Goal: Use online tool/utility: Use online tool/utility

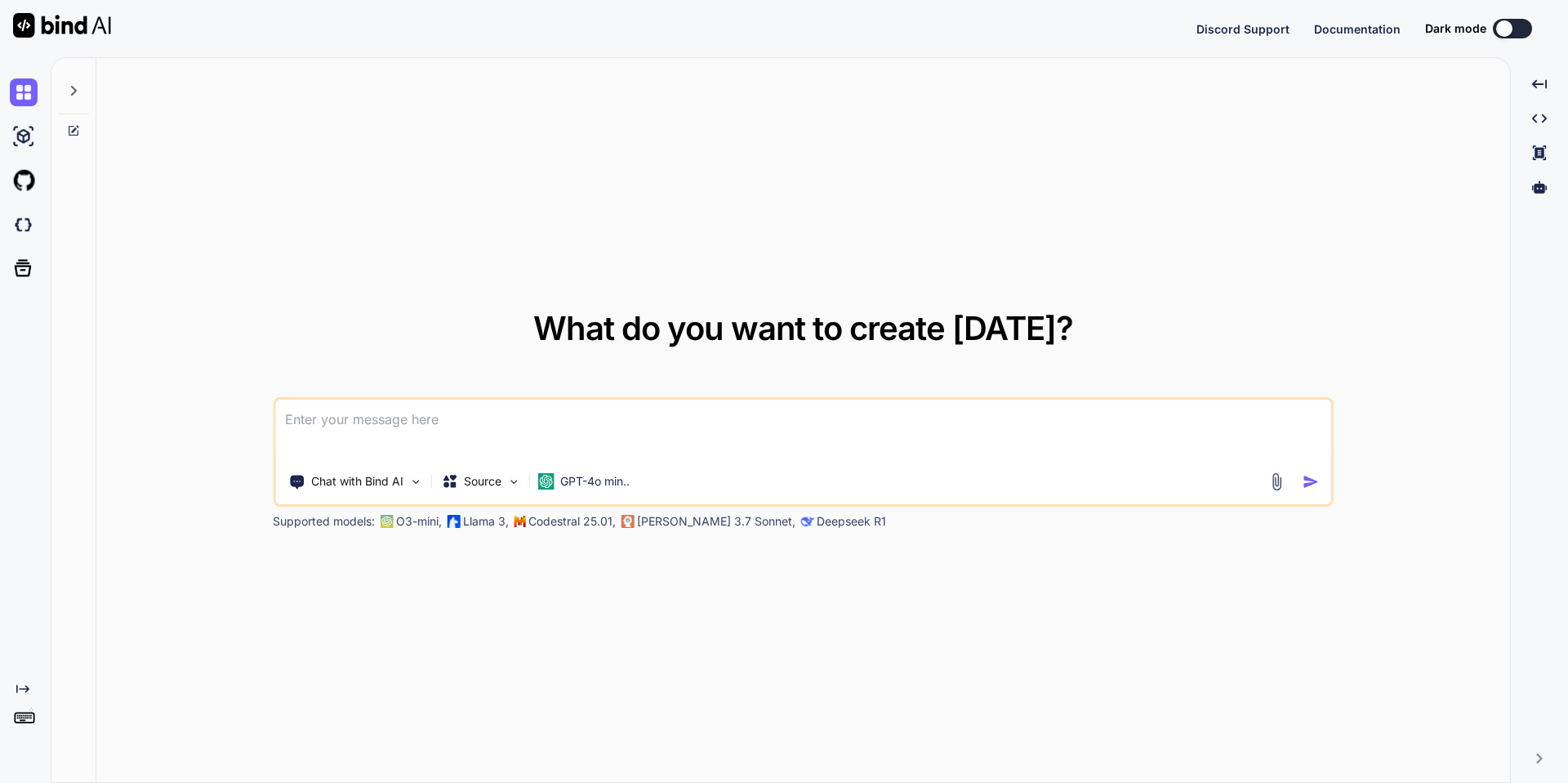
type textarea "x"
click at [396, 417] on textarea at bounding box center [803, 430] width 1056 height 60
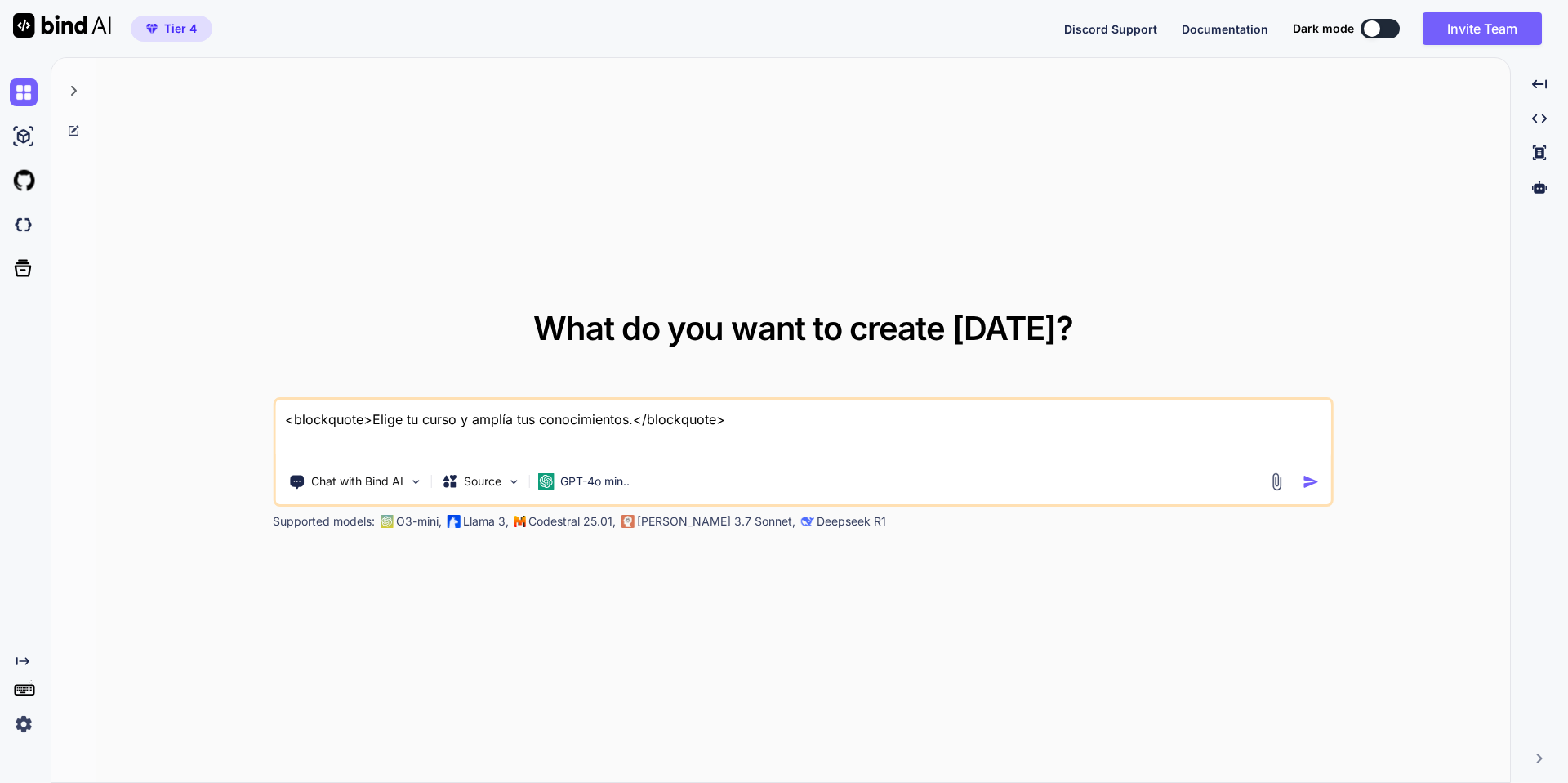
click at [822, 417] on textarea "<blockquote>Elige tu curso y amplía tus conocimientos.</blockquote>" at bounding box center [803, 430] width 1056 height 60
type textarea "<blockquote>Elige tu curso y amplía tus conocimientos.</blockquote> ponme este …"
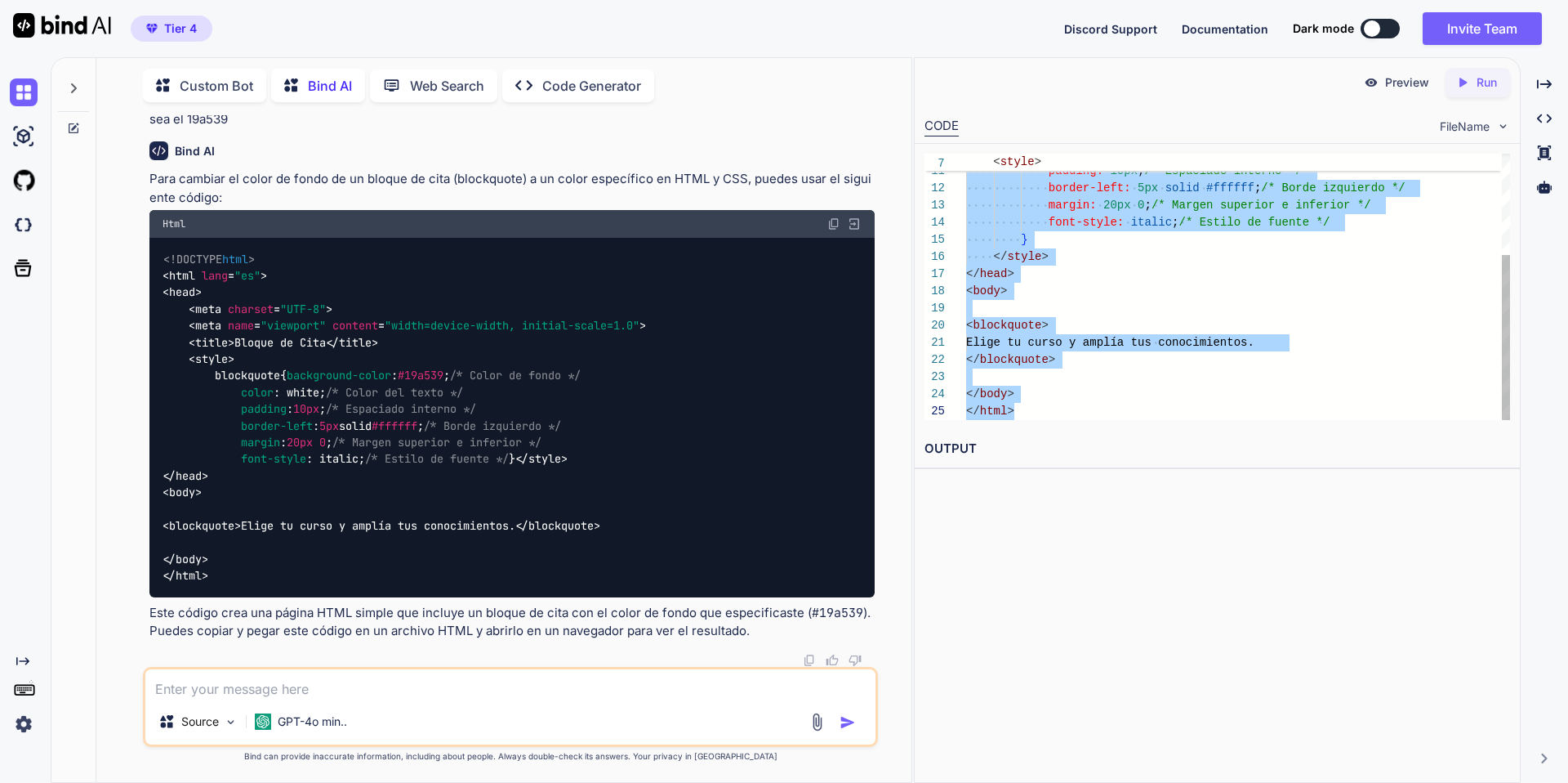
drag, startPoint x: 967, startPoint y: 159, endPoint x: 1090, endPoint y: 458, distance: 323.3
type textarea "<!DOCTYPE html> <html lang="es"> <head> <meta charset="UTF-8"> <meta name="view…"
click at [409, 675] on textarea at bounding box center [510, 684] width 730 height 30
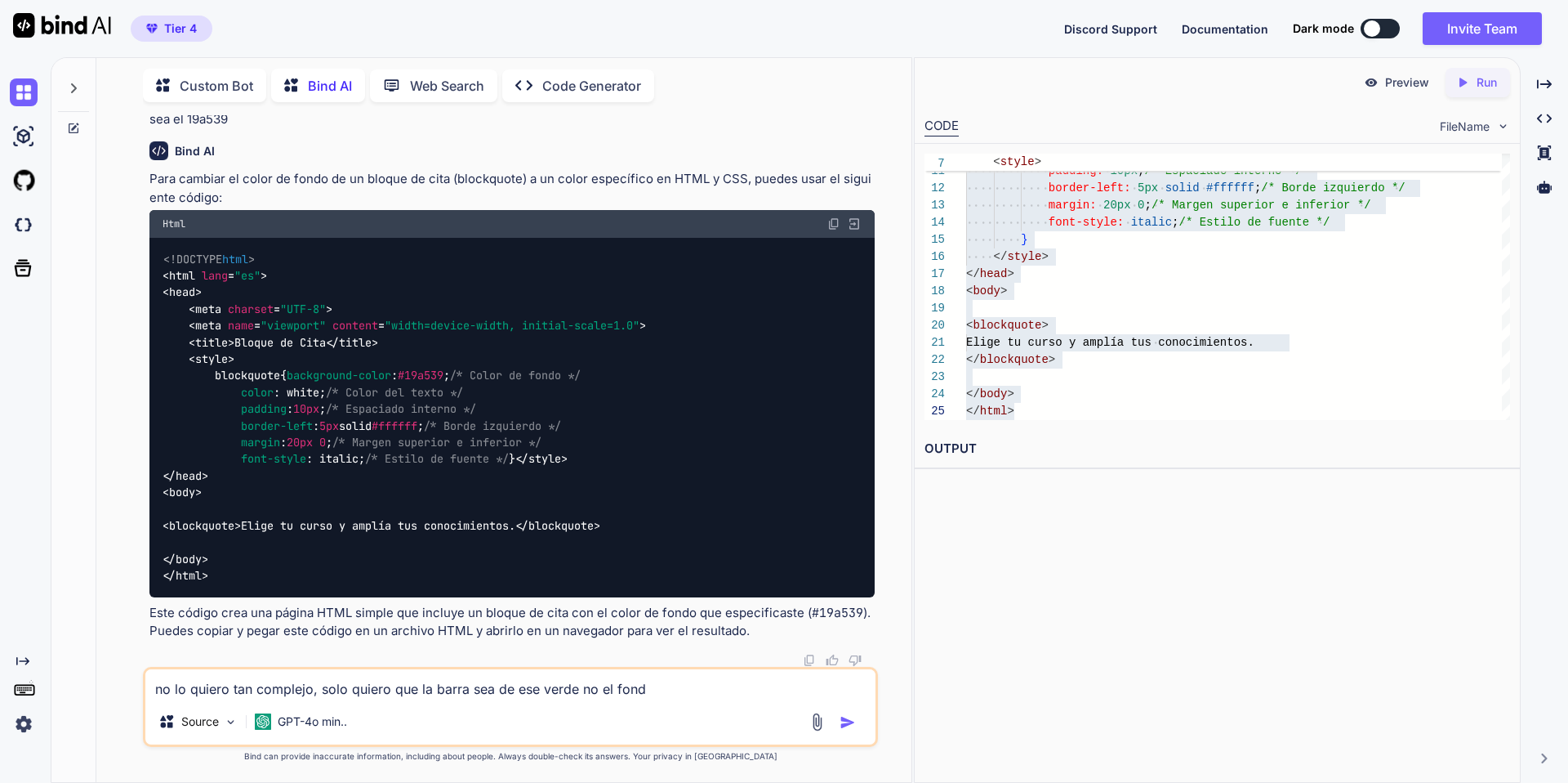
type textarea "no lo quiero tan complejo, solo quiero que la barra sea de ese verde no el fondo"
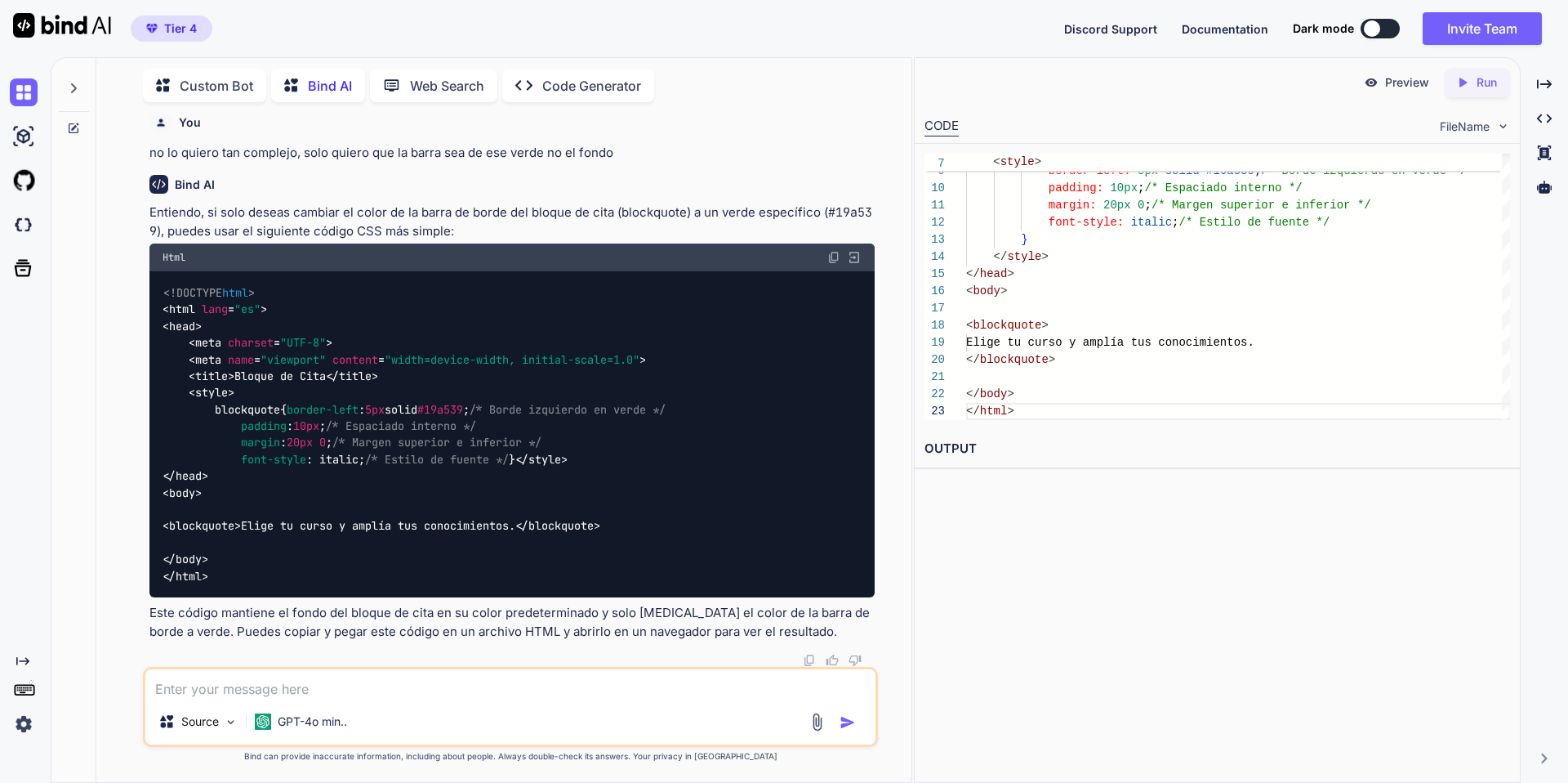
scroll to position [792, 0]
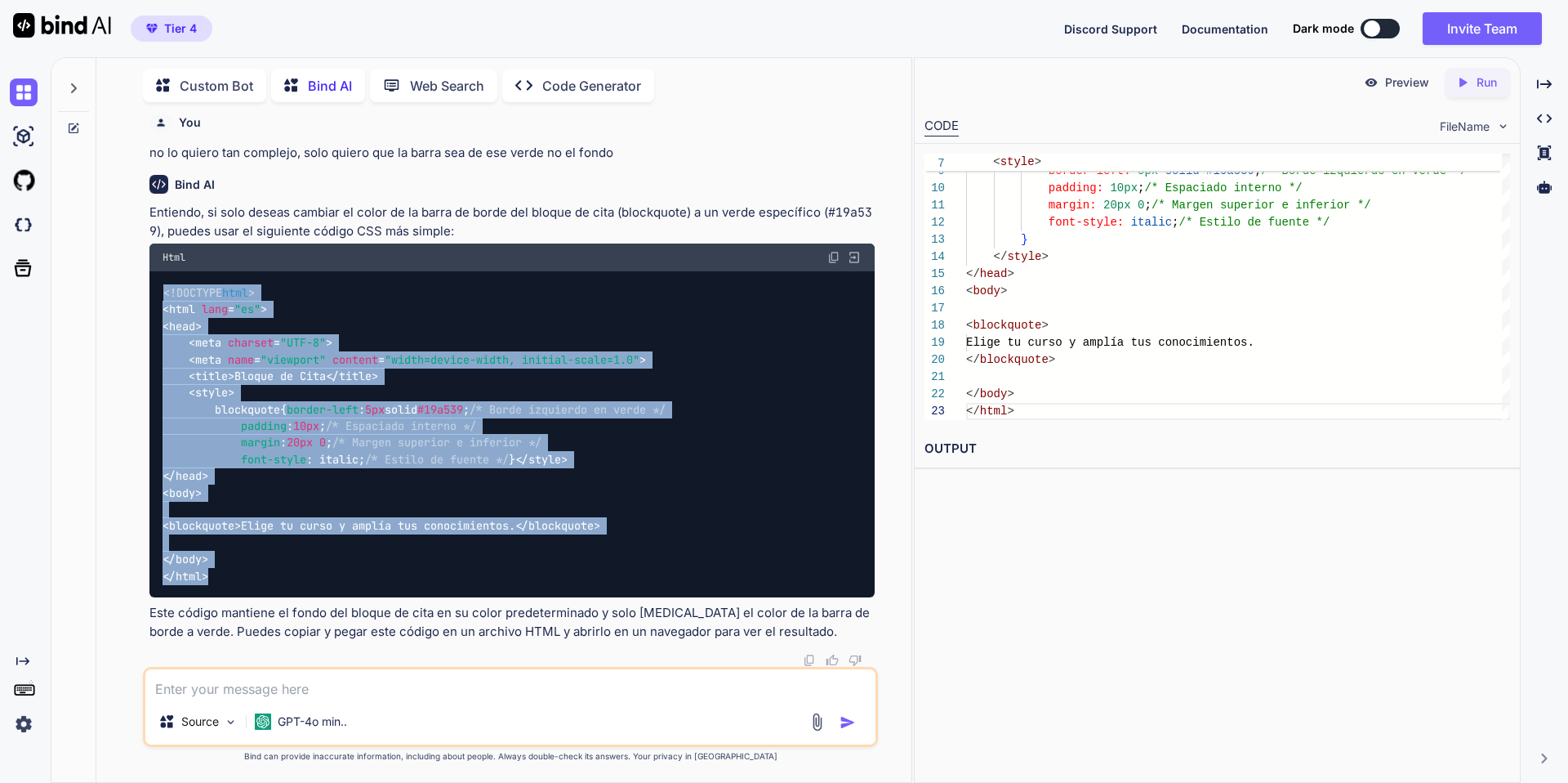
drag, startPoint x: 164, startPoint y: 209, endPoint x: 387, endPoint y: 576, distance: 429.4
click at [387, 576] on div "<!DOCTYPE html > < html lang = "es" > < head > < meta charset = "UTF-8" > < met…" at bounding box center [512, 434] width 725 height 326
copy code "<!DOCTYPE html > < html lang = "es" > < head > < meta charset = "UTF-8" > < met…"
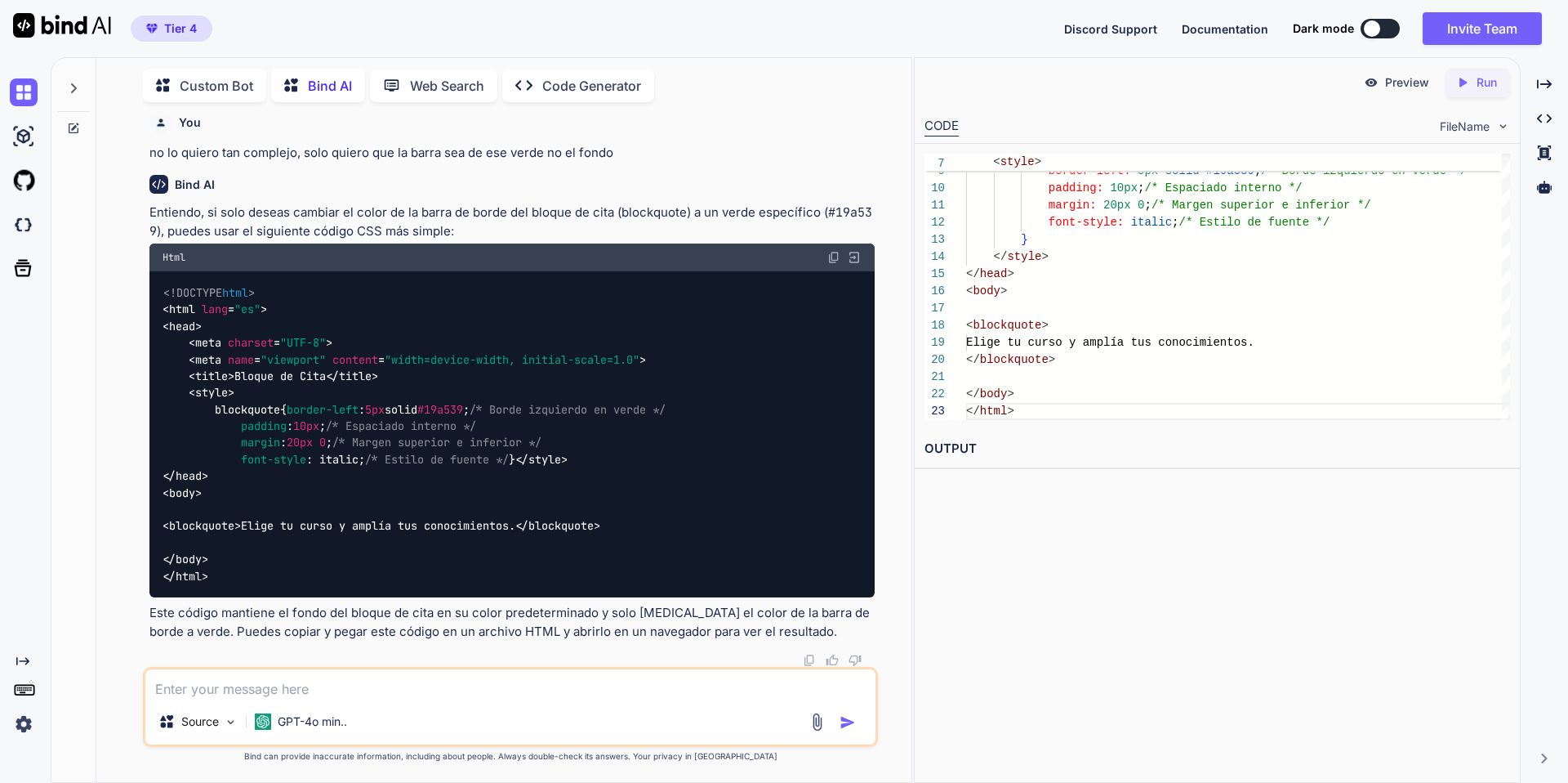
click at [347, 697] on textarea at bounding box center [510, 684] width 730 height 30
paste textarea "<lor ipsum="Dolo 9"> <sit> <ame> Consect a el seddoeiusm t i utl etdolo máaliq…"
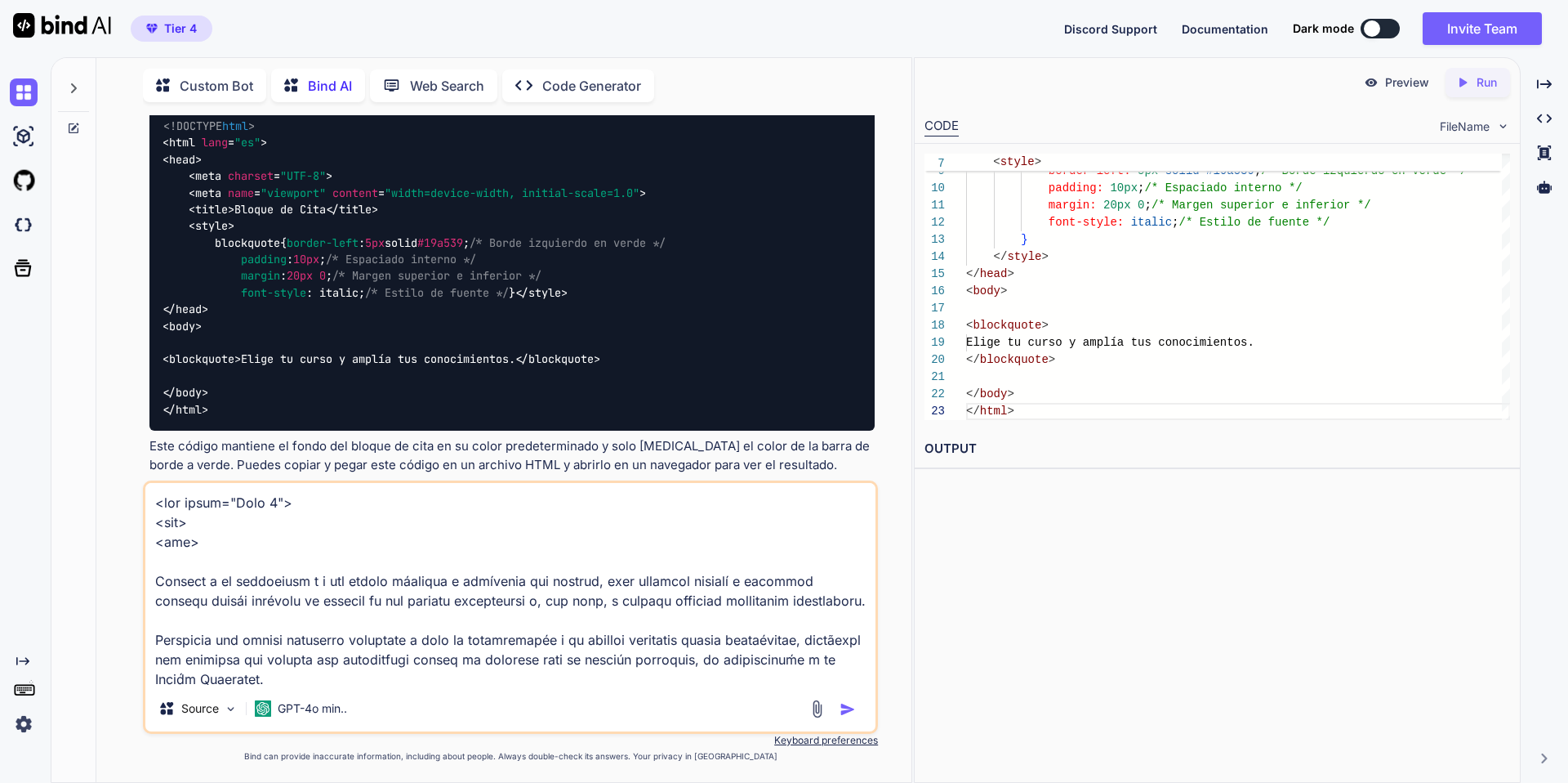
scroll to position [217, 0]
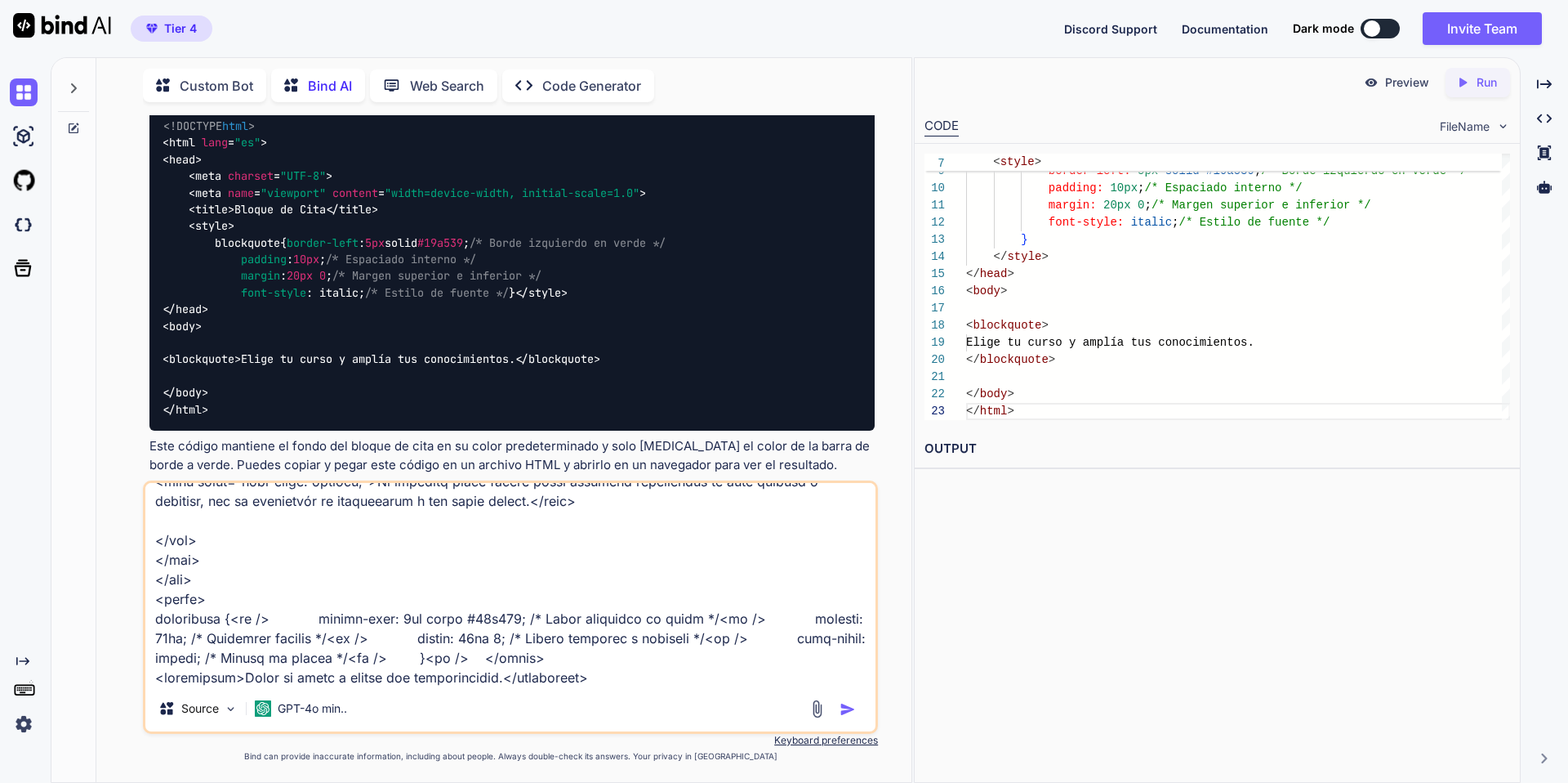
click at [645, 676] on textarea at bounding box center [510, 584] width 730 height 203
click at [693, 675] on textarea at bounding box center [510, 584] width 730 height 203
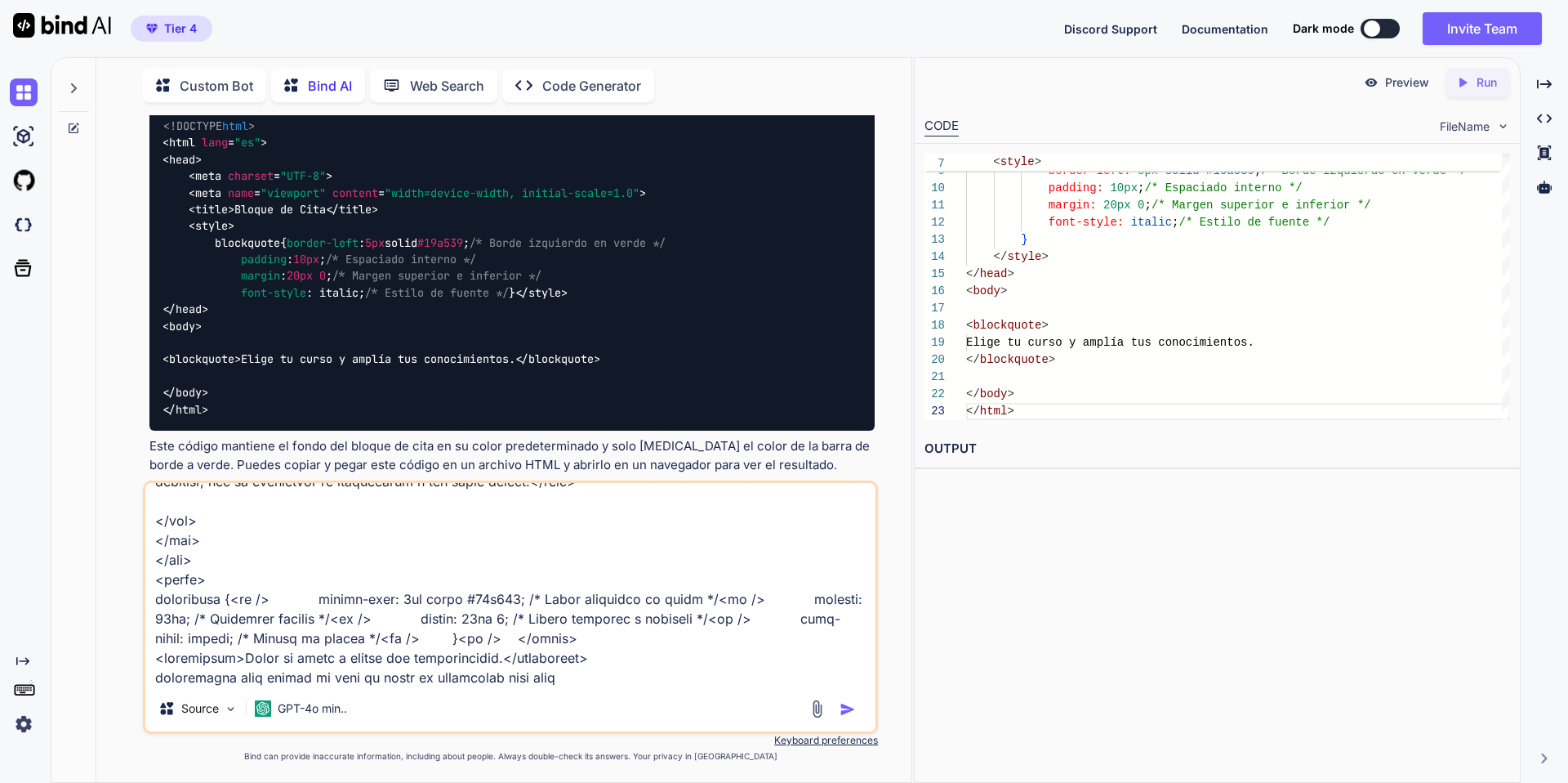
type textarea "<lor ipsum="Dolo 9"> <sit> <ame> Consect a el seddoeiusm t i utl etdolo máaliq…"
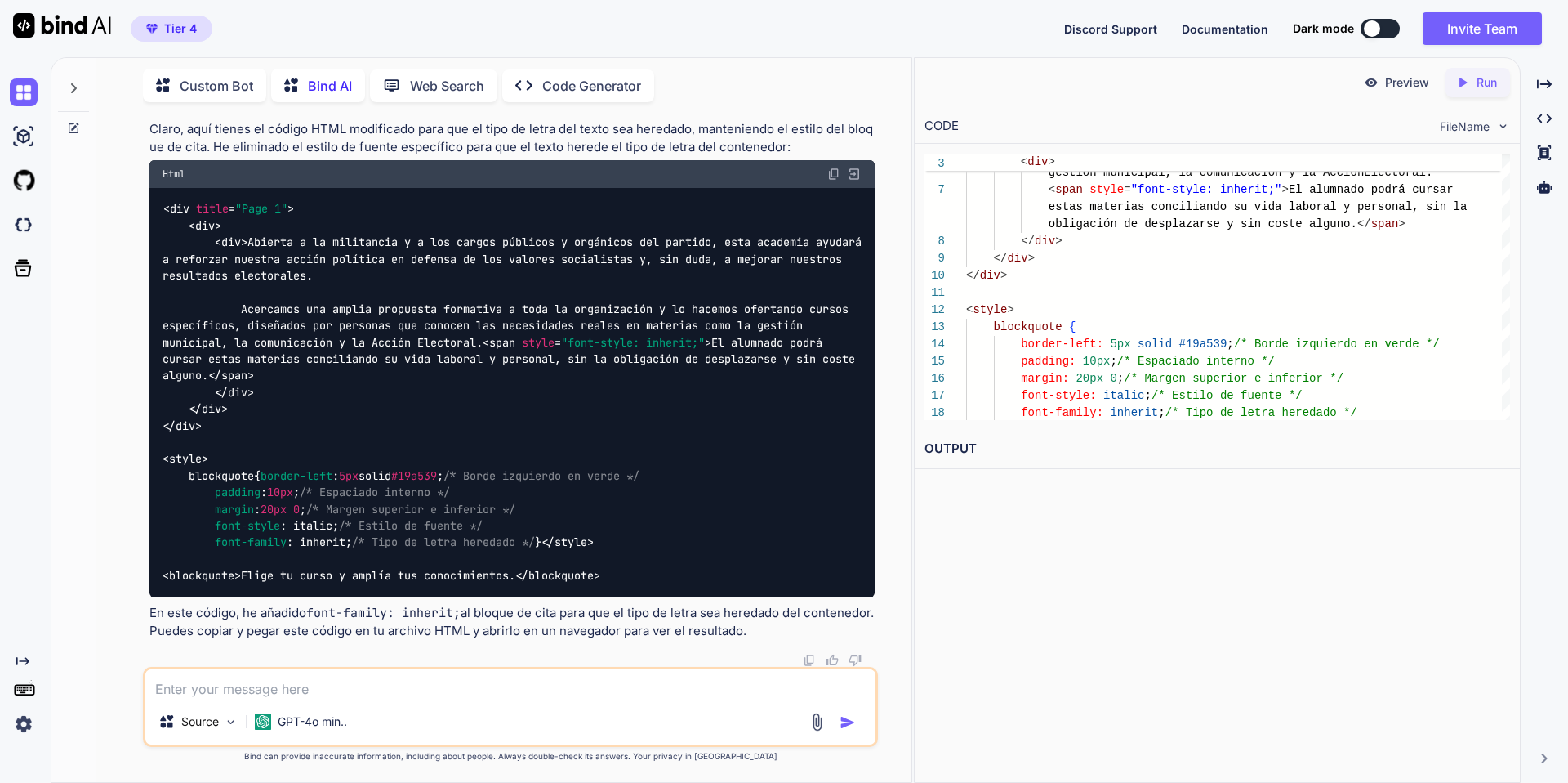
scroll to position [1572, 0]
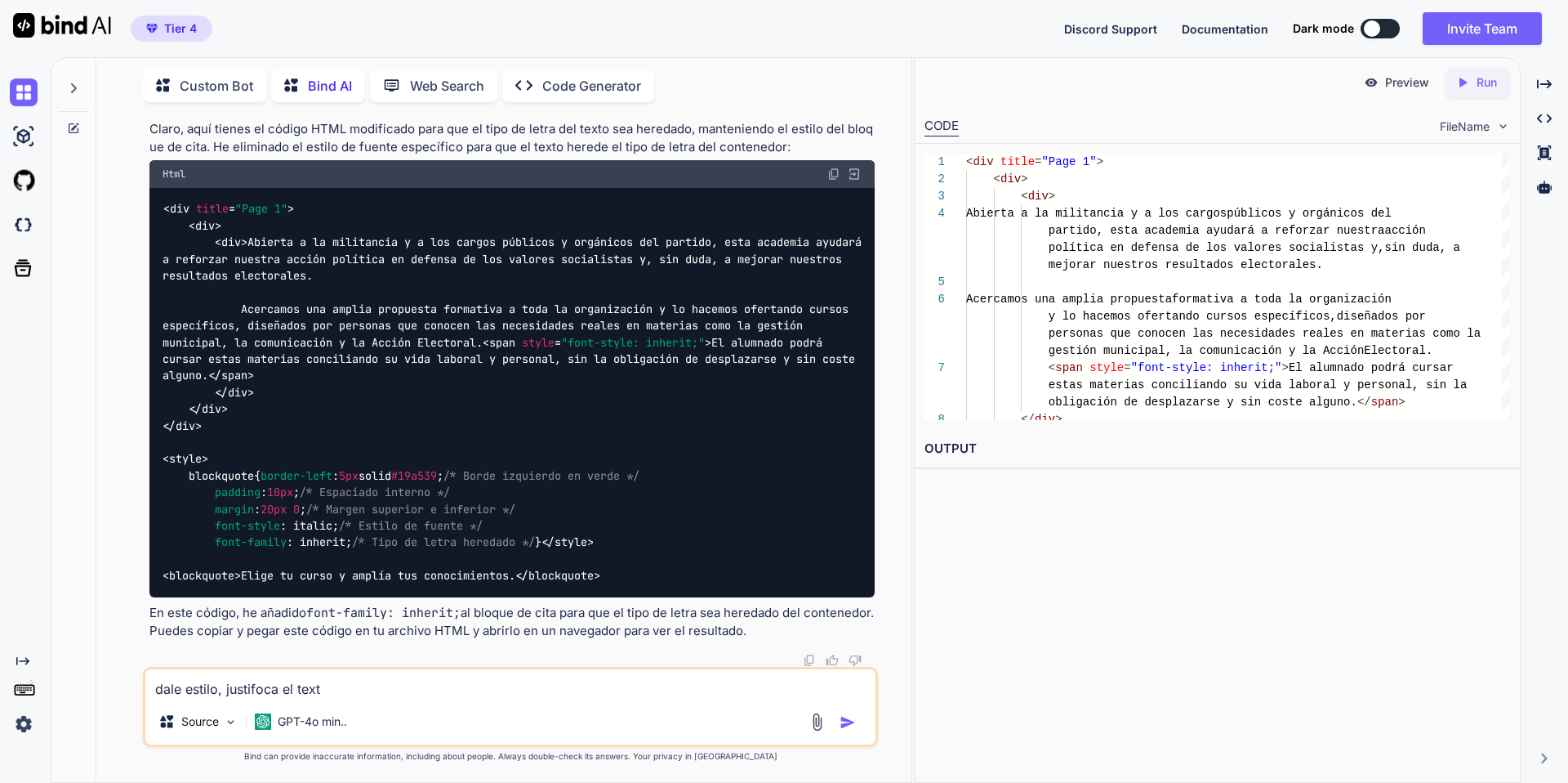
type textarea "dale estilo, justifoca el texto"
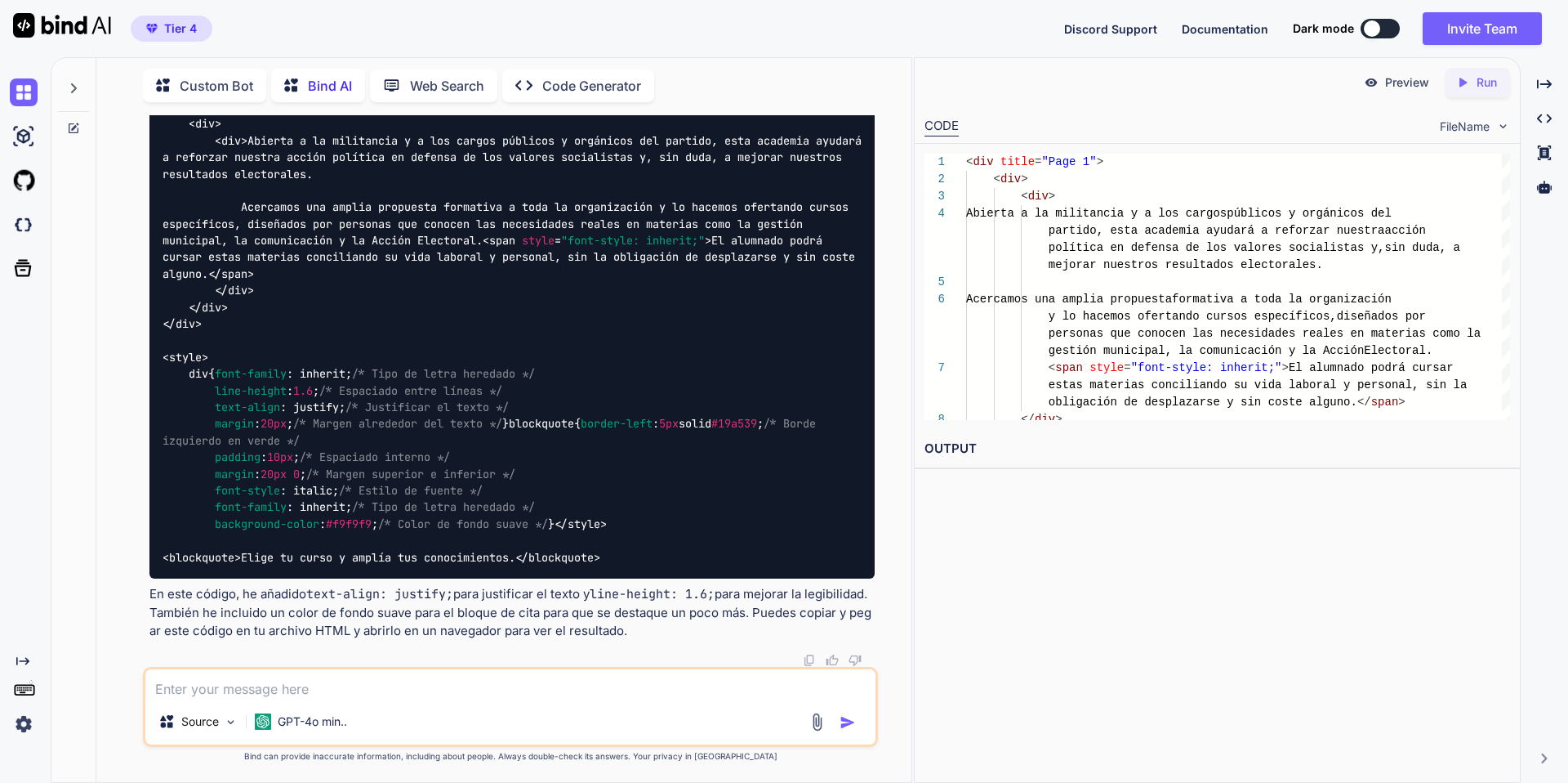
scroll to position [2330, 0]
click at [832, 79] on img at bounding box center [833, 72] width 13 height 13
